Goal: Task Accomplishment & Management: Use online tool/utility

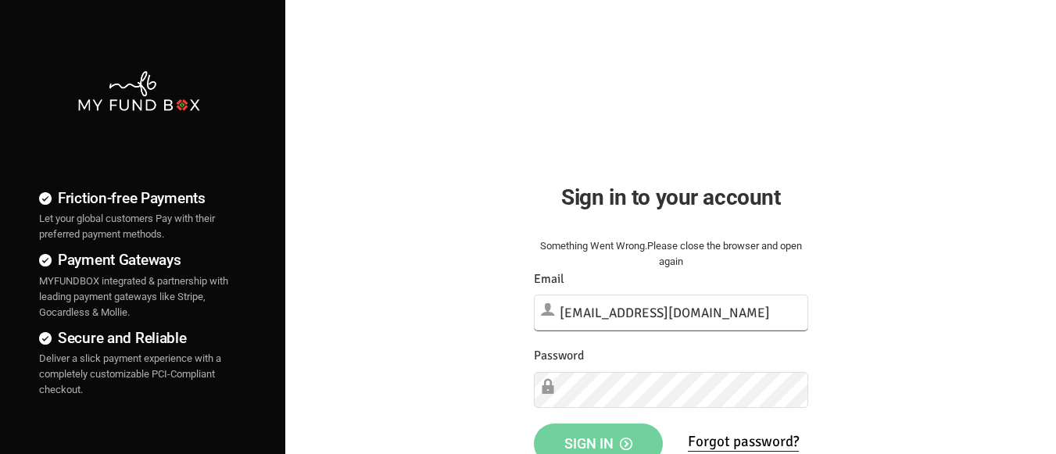
type input "[EMAIL_ADDRESS][DOMAIN_NAME]"
click at [598, 437] on span "Sign in" at bounding box center [598, 442] width 68 height 16
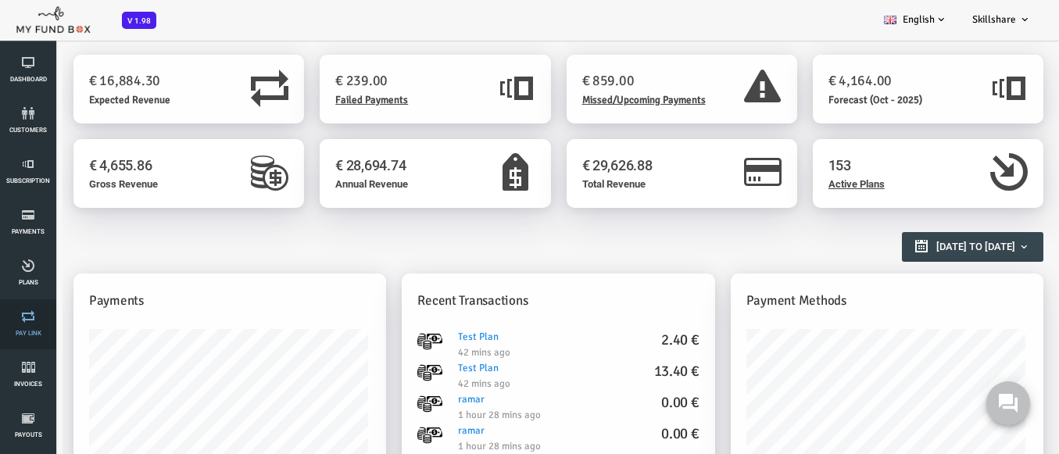
click at [28, 324] on link "Pay Link" at bounding box center [28, 324] width 47 height 50
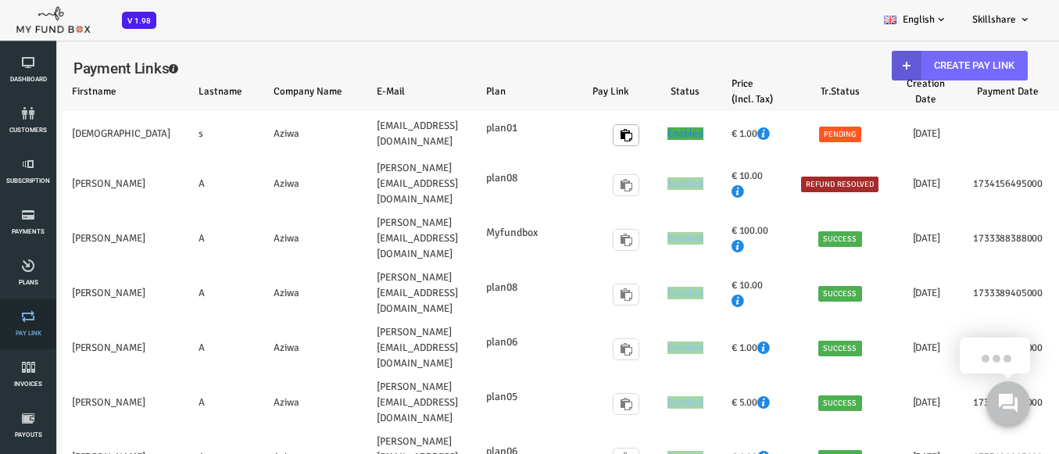
select select "100"
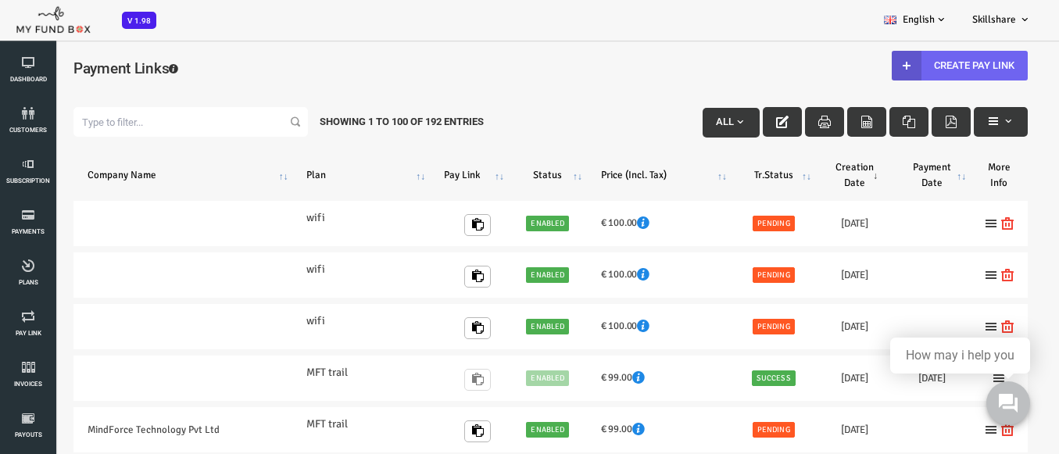
click at [907, 65] on link "Create Pay Link" at bounding box center [918, 66] width 136 height 30
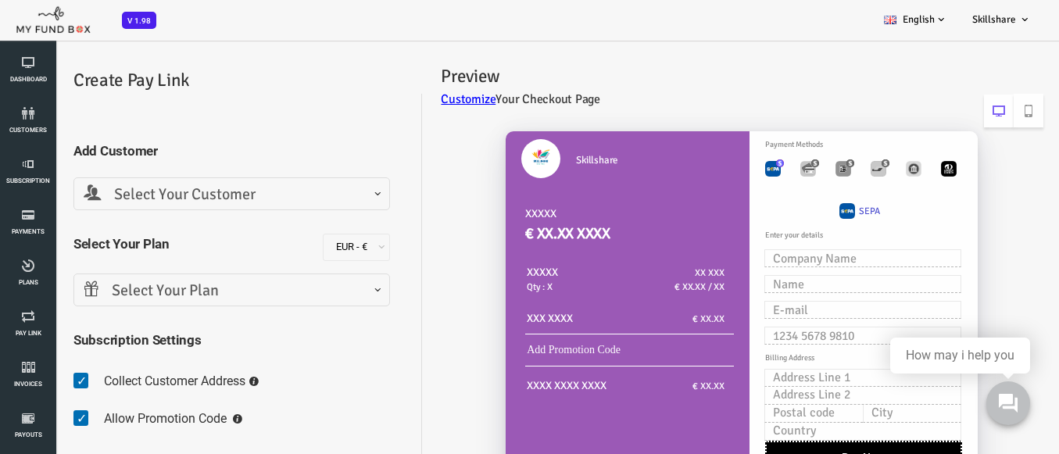
click at [187, 194] on span "Select Your Customer" at bounding box center [189, 195] width 296 height 24
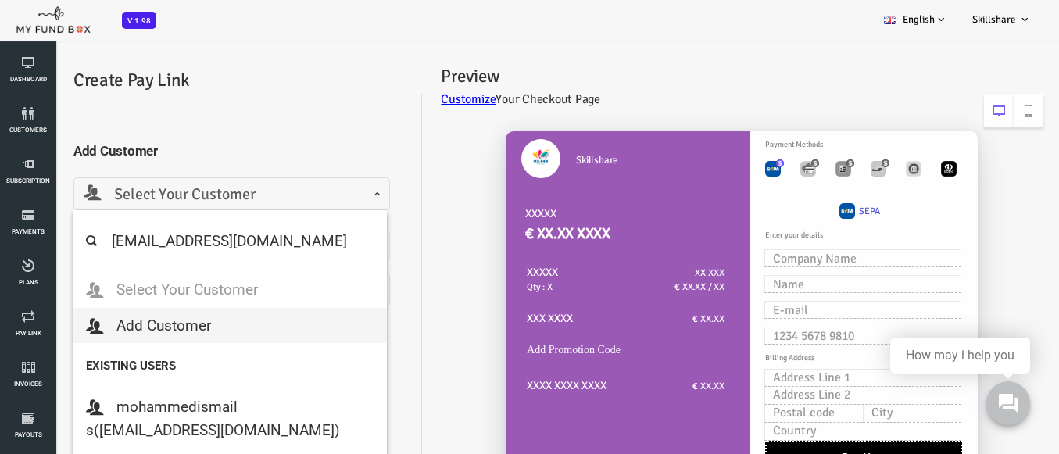
select select "MFT_Email5@gmail.com"
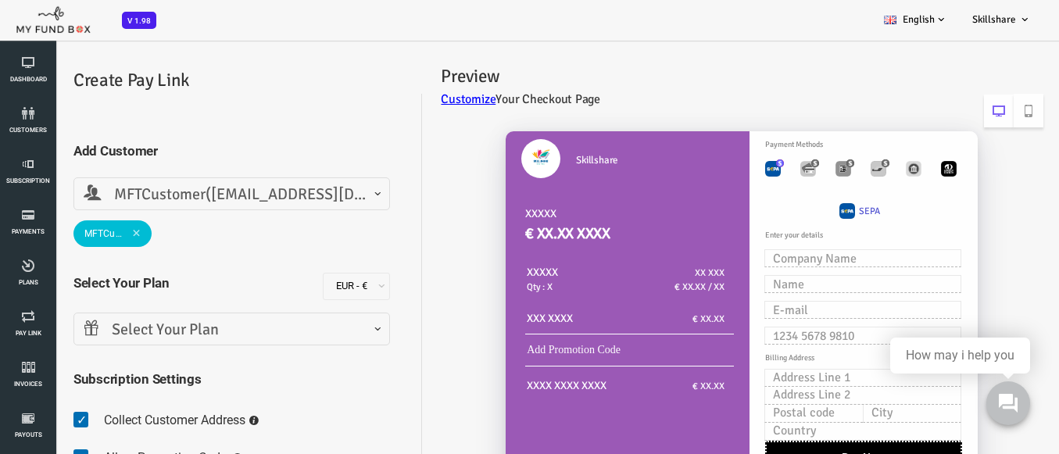
click at [187, 329] on span "Select Your Plan" at bounding box center [189, 330] width 296 height 24
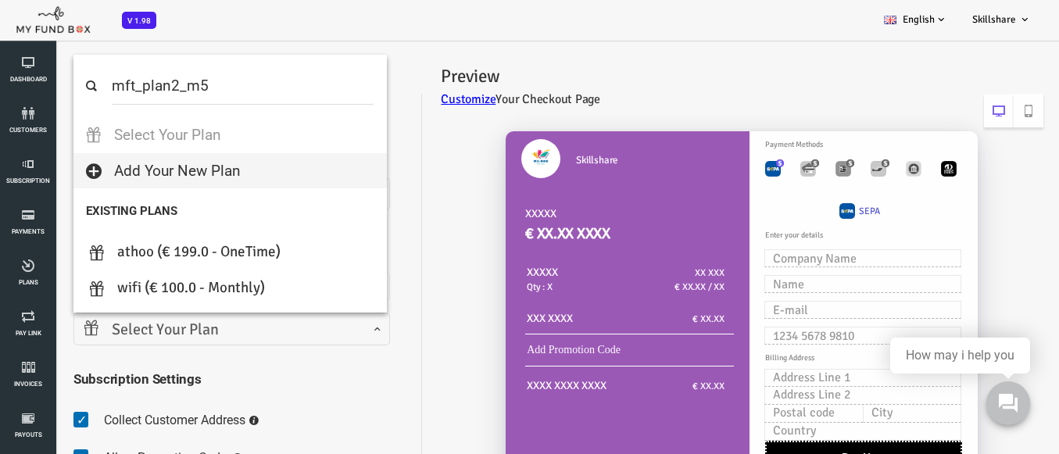
select select "MFT_Plan2_m5"
